Goal: Use online tool/utility: Utilize a website feature to perform a specific function

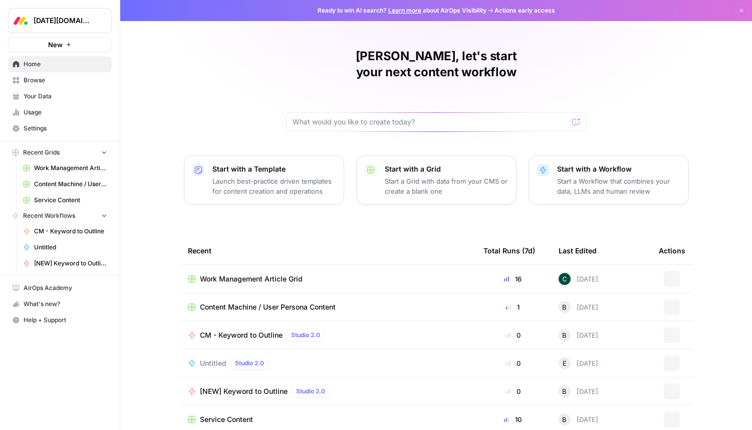
click at [69, 23] on span "[DATE][DOMAIN_NAME]" at bounding box center [64, 21] width 61 height 10
click at [84, 20] on span "[DATE][DOMAIN_NAME]" at bounding box center [64, 21] width 61 height 10
type input "alex test"
click at [57, 78] on span "[PERSON_NAME]" at bounding box center [97, 75] width 132 height 10
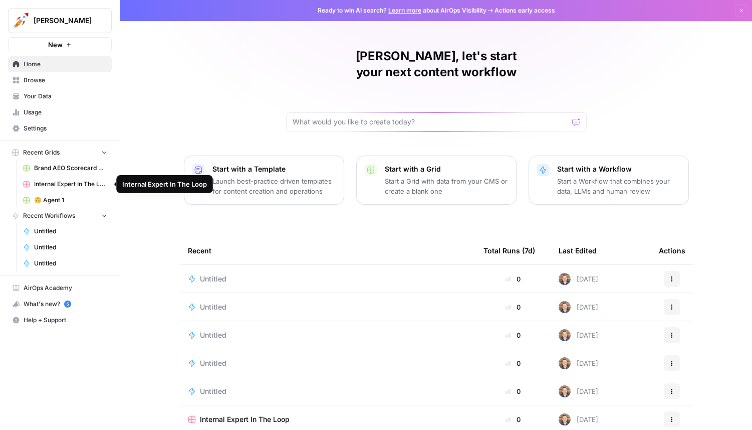
click at [49, 171] on span "Brand AEO Scorecard Grid" at bounding box center [70, 167] width 73 height 9
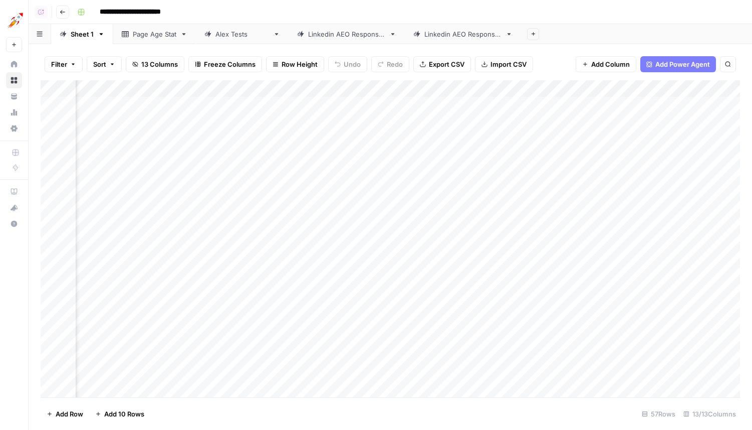
scroll to position [0, 640]
click at [692, 87] on icon "button" at bounding box center [694, 89] width 6 height 6
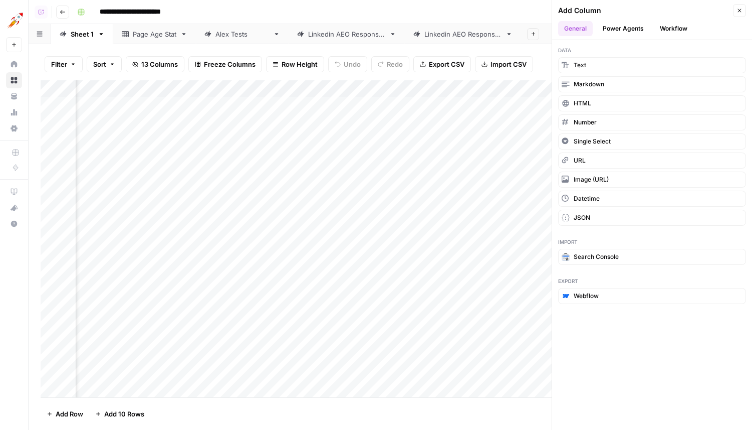
click at [635, 24] on button "Power Agents" at bounding box center [623, 28] width 53 height 15
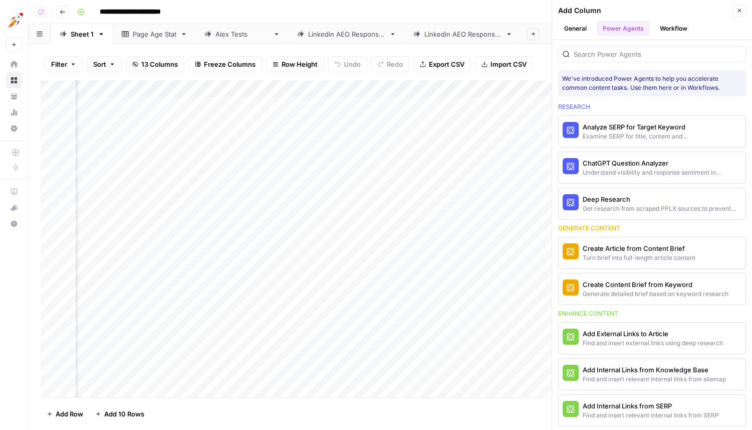
click at [613, 132] on div "Examine SERP for title, content and keyword patterns" at bounding box center [635, 136] width 105 height 9
